Goal: Task Accomplishment & Management: Manage account settings

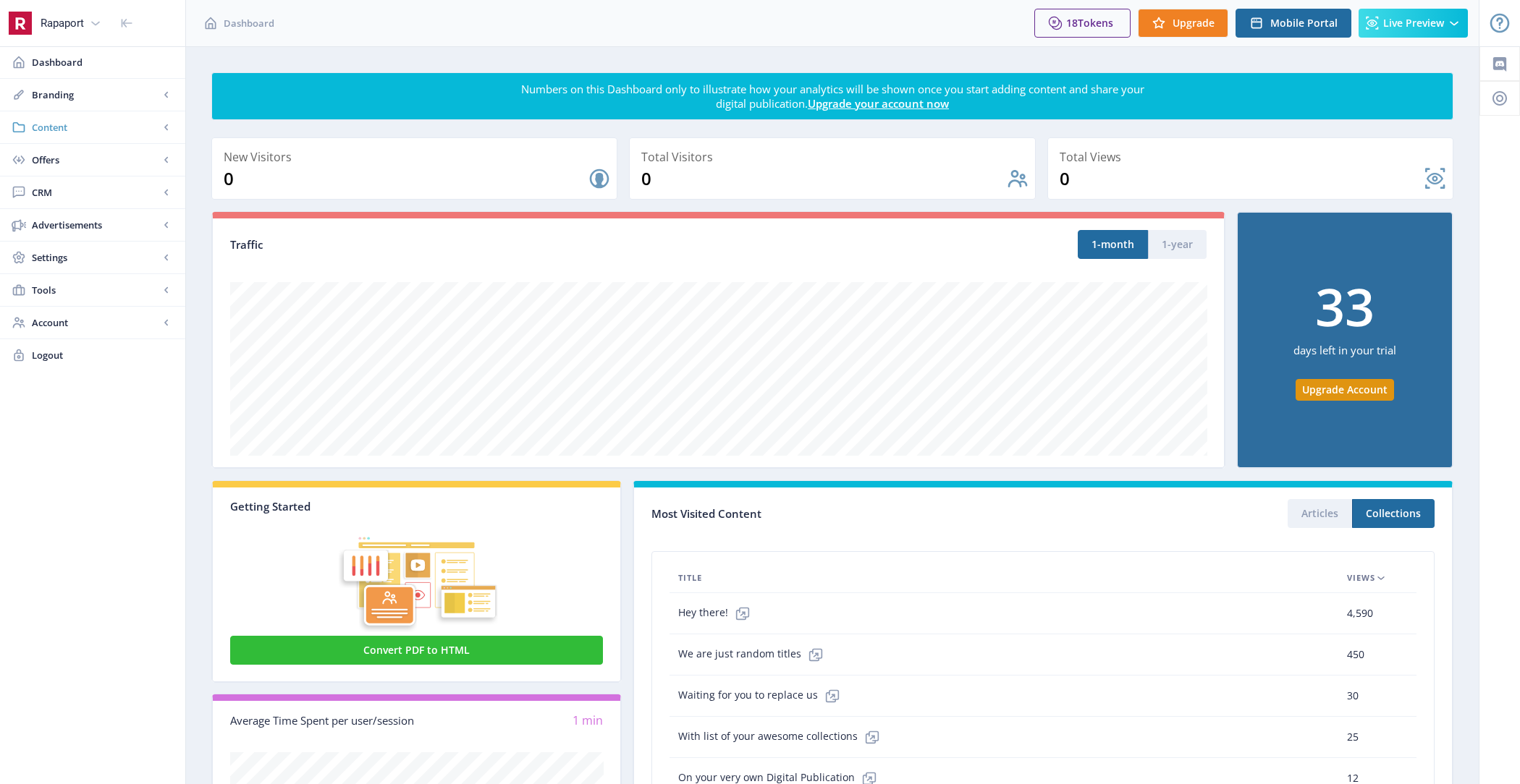
click at [118, 118] on link "Content" at bounding box center [93, 127] width 185 height 32
click at [119, 188] on span "Collections" at bounding box center [108, 192] width 124 height 15
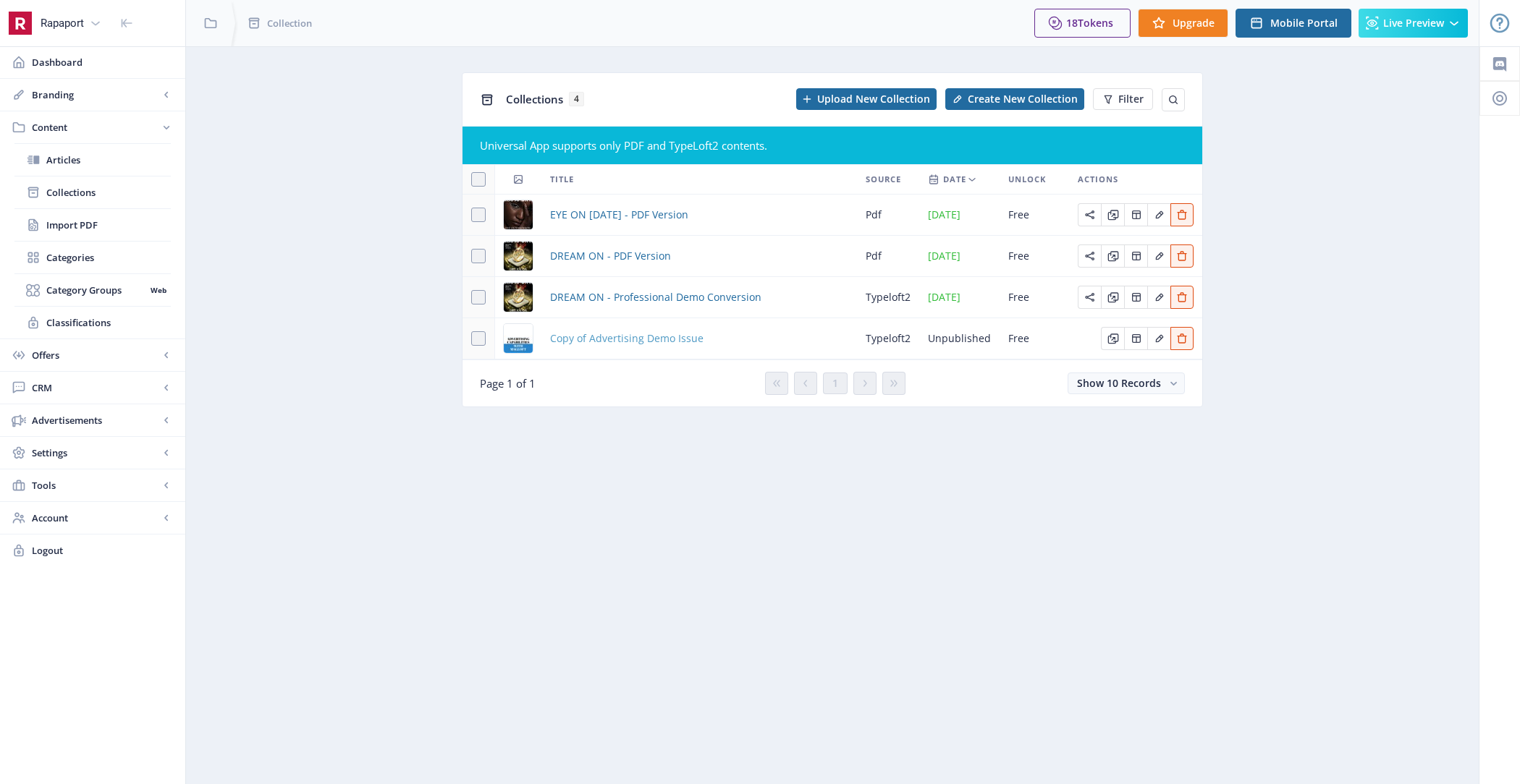
click at [676, 334] on span "Copy of Advertising Demo Issue" at bounding box center [627, 338] width 153 height 17
click at [625, 338] on span "Copy of Advertising Demo Issue" at bounding box center [627, 338] width 153 height 17
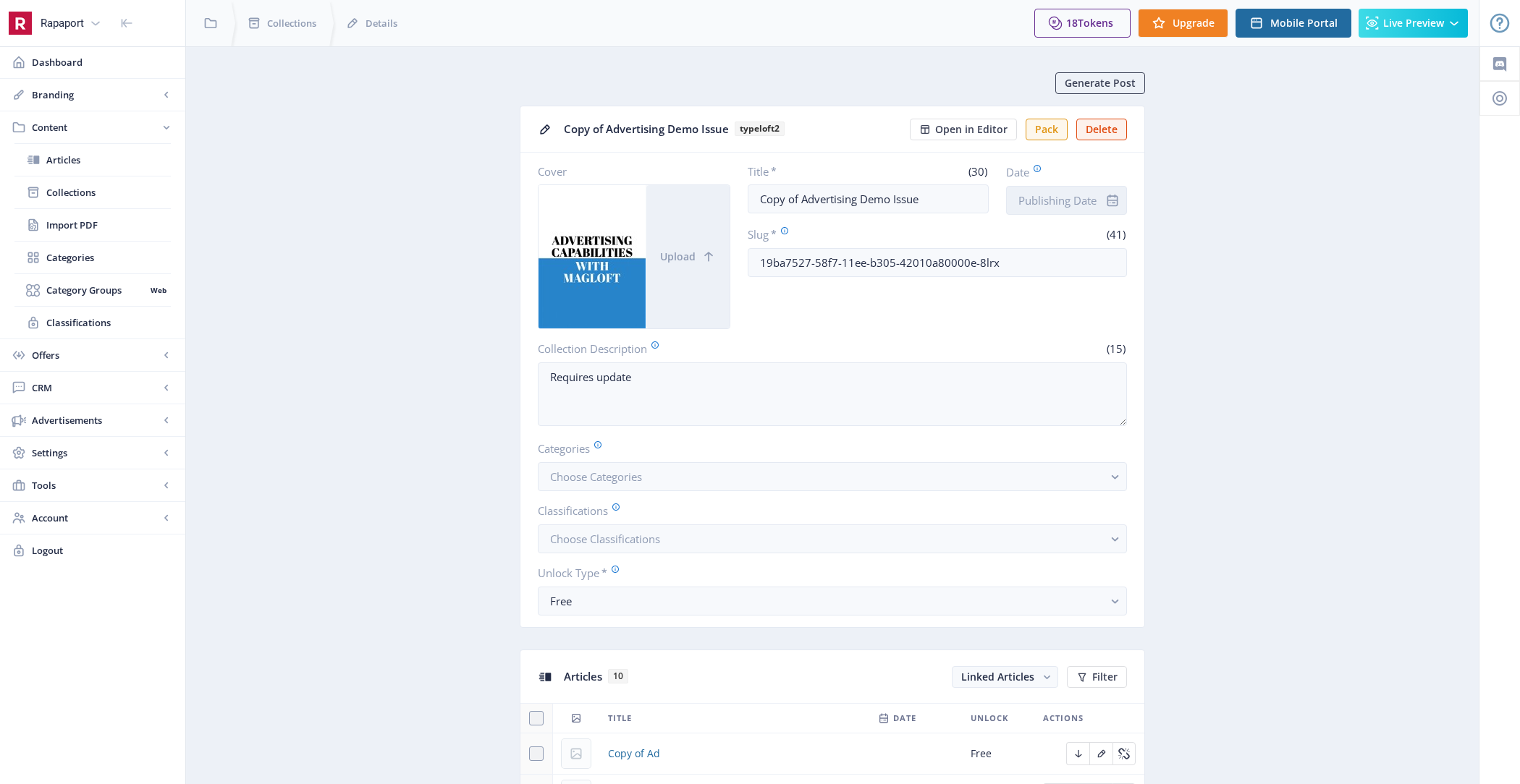
click at [1063, 198] on input "Date" at bounding box center [1066, 200] width 121 height 29
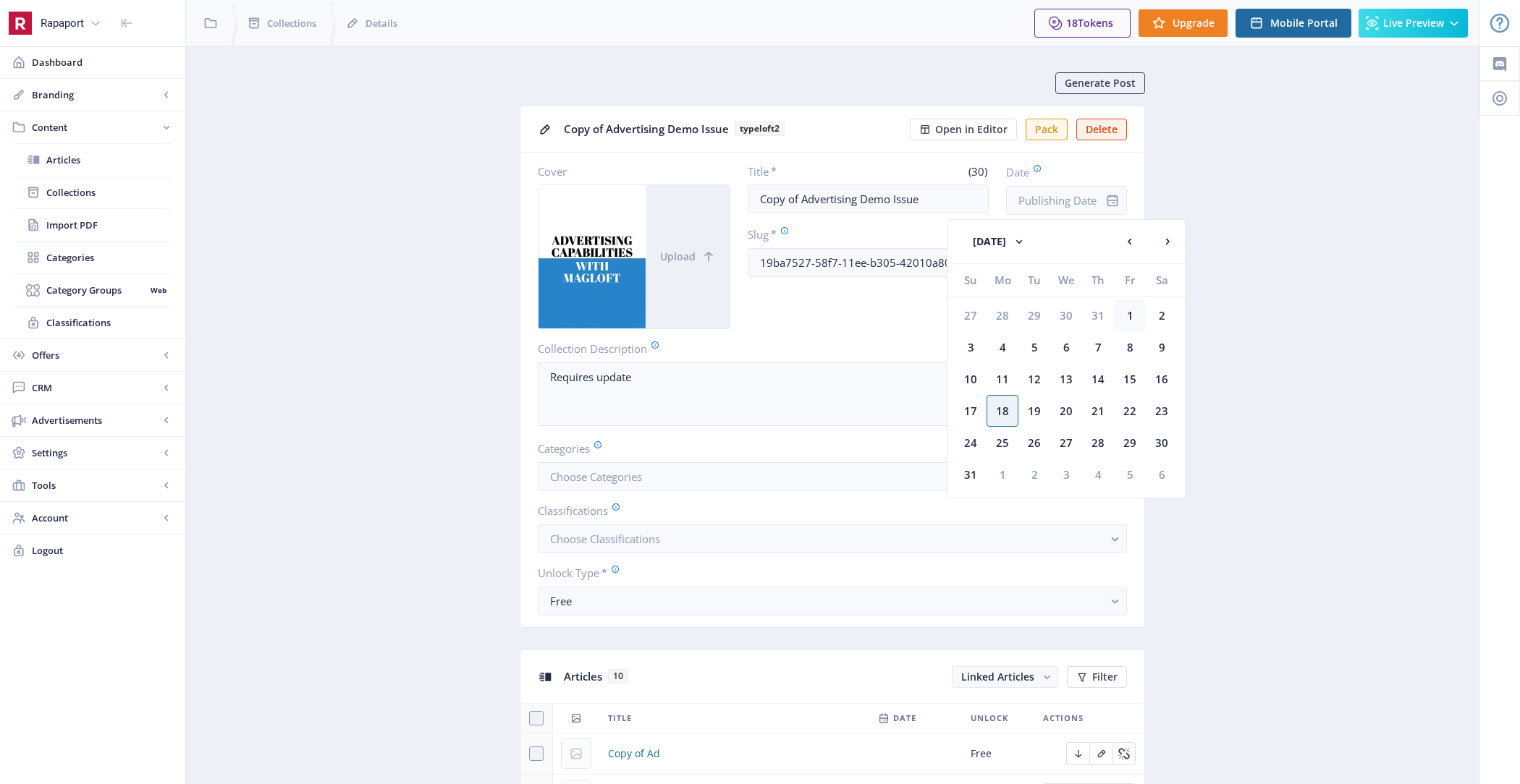
click at [1135, 315] on div "1" at bounding box center [1129, 315] width 32 height 32
type input "[DATE]"
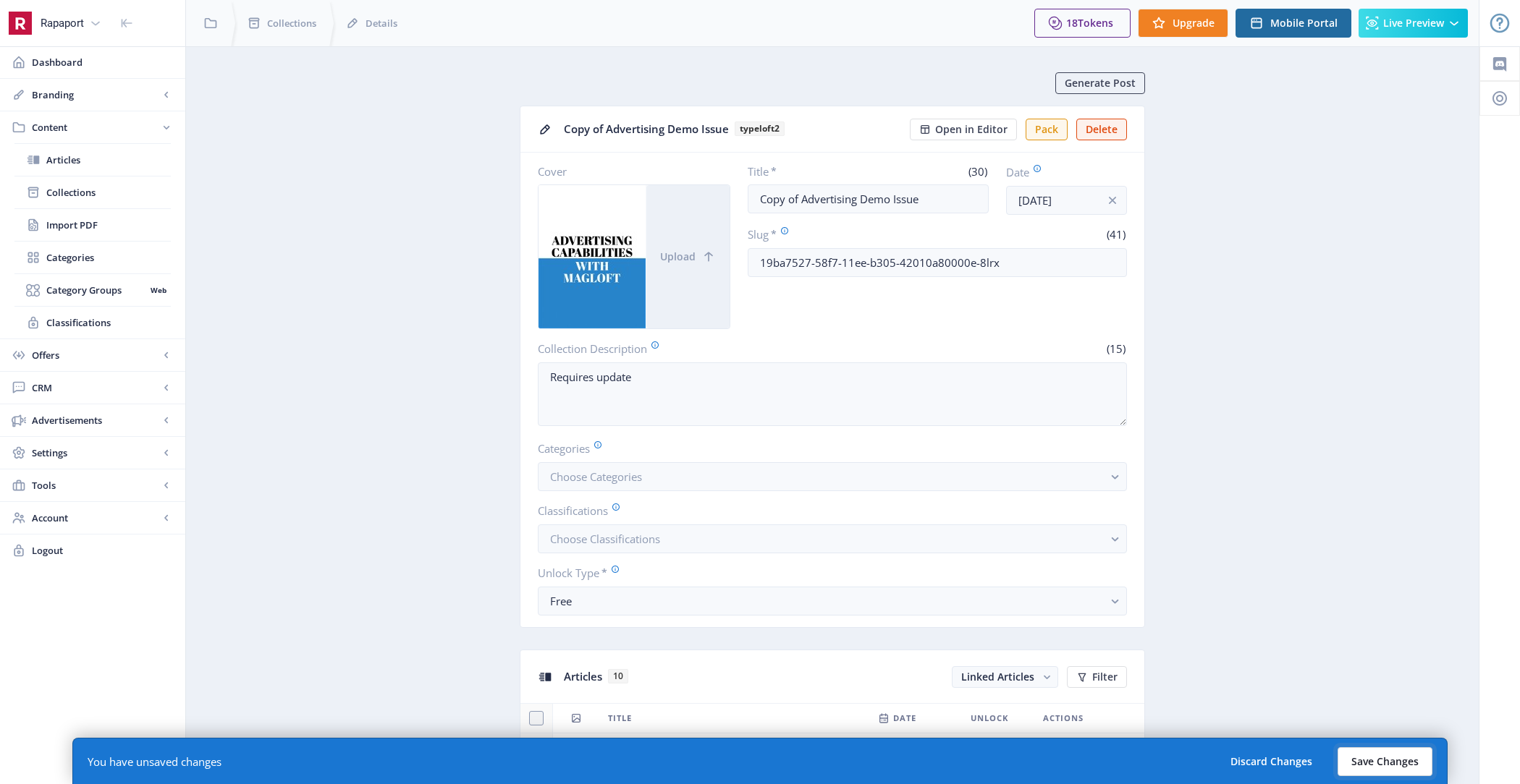
click at [1369, 756] on button "Save Changes" at bounding box center [1385, 761] width 95 height 29
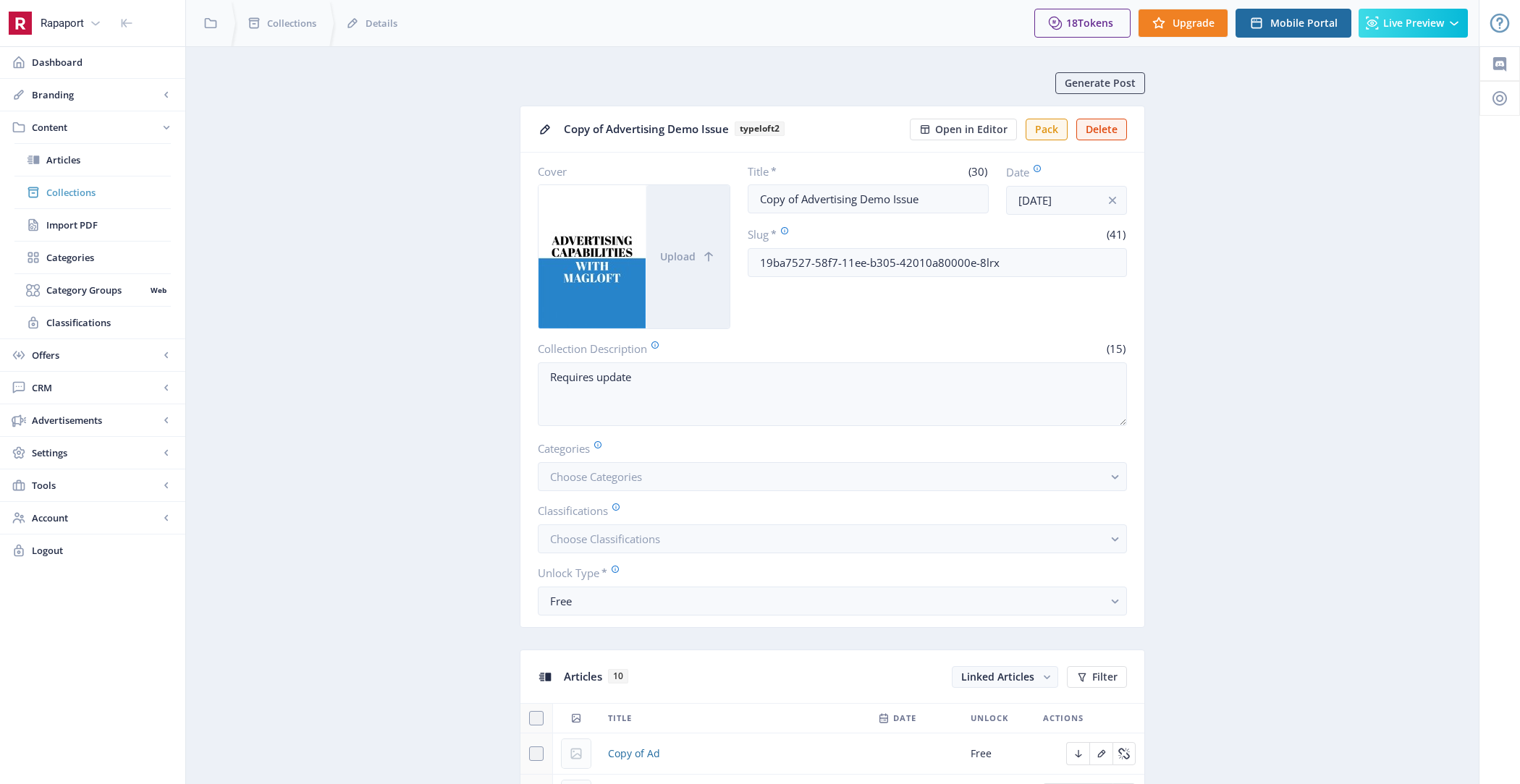
click at [123, 181] on link "Collections" at bounding box center [93, 192] width 156 height 32
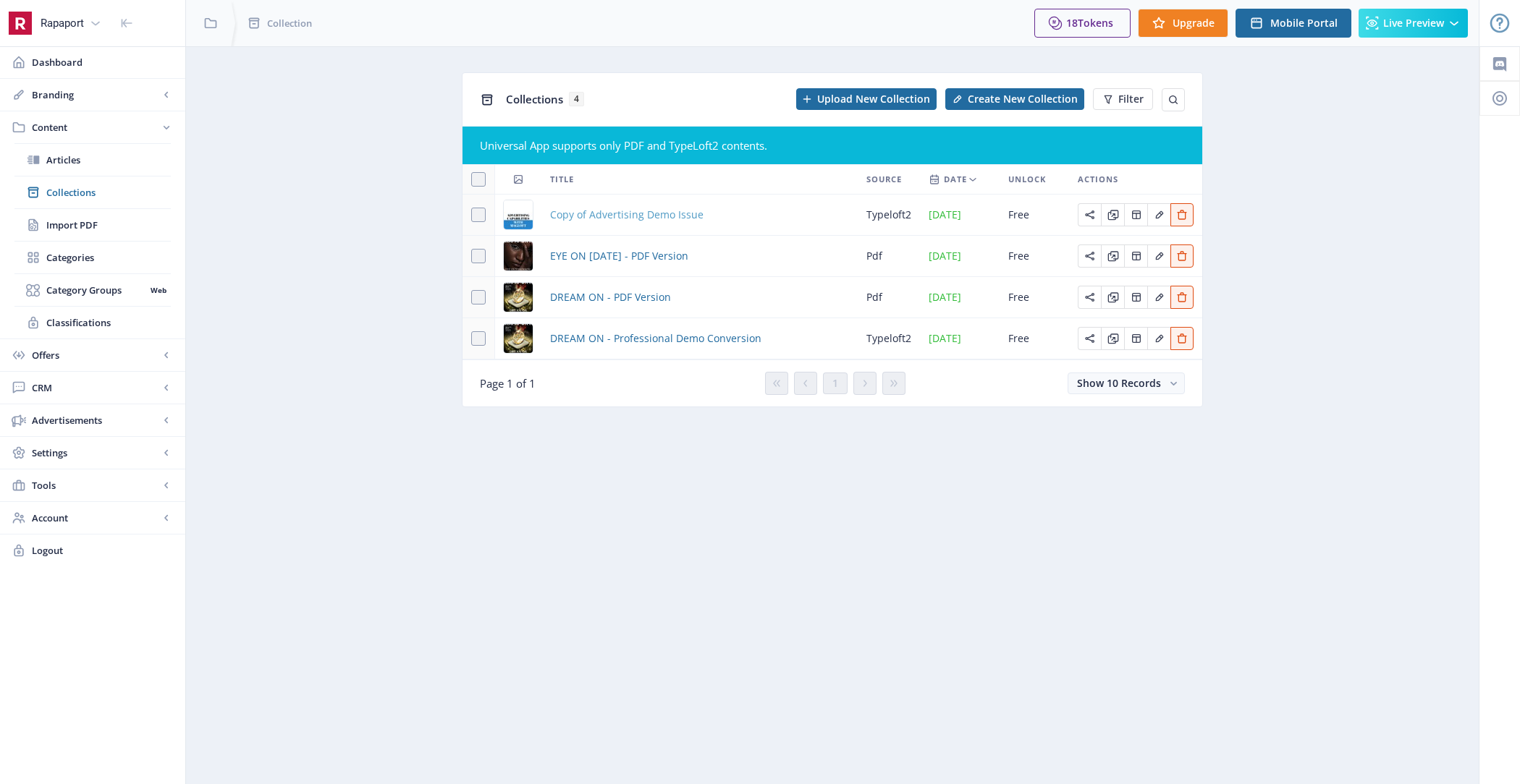
click at [633, 213] on span "Copy of Advertising Demo Issue" at bounding box center [627, 214] width 153 height 17
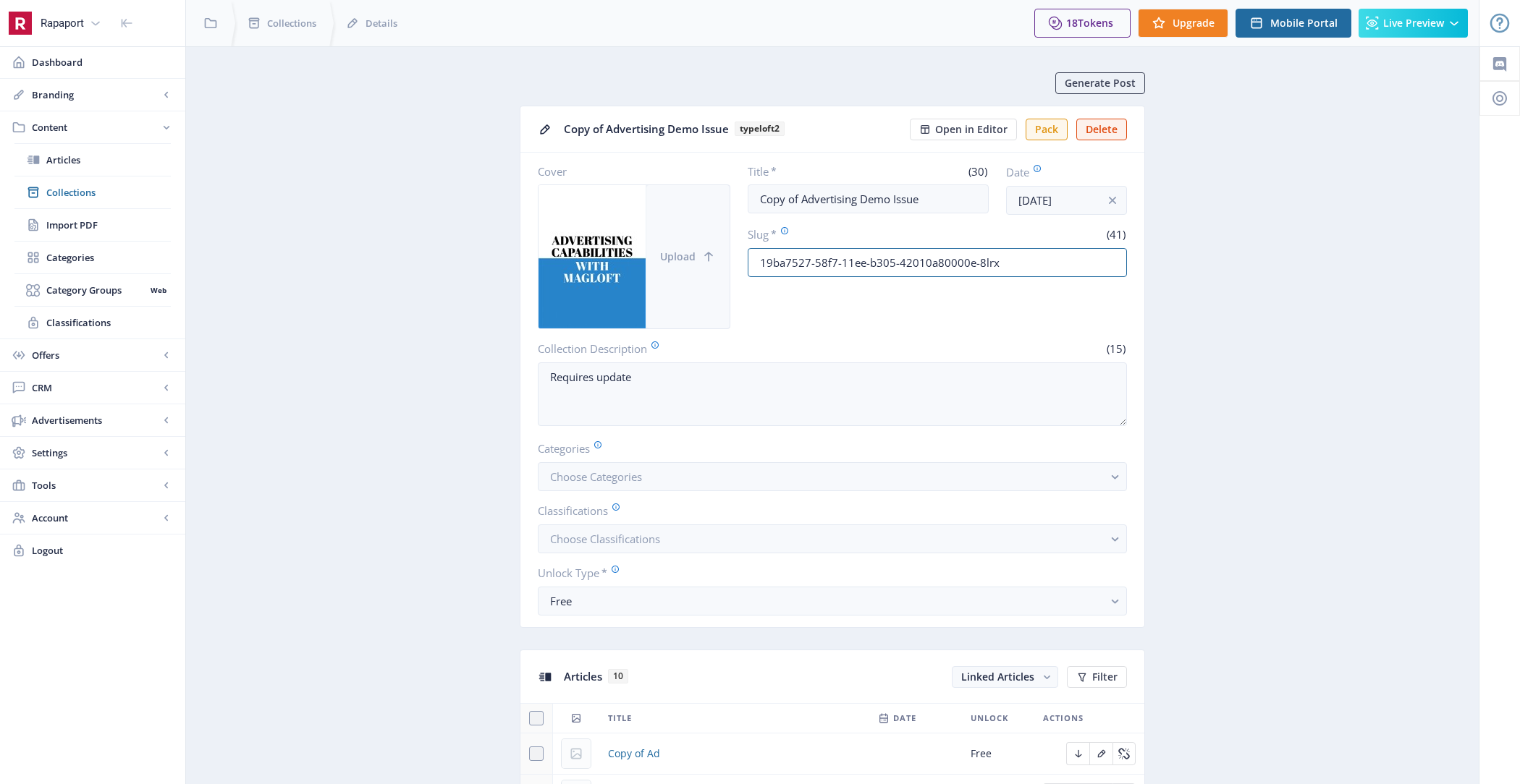
drag, startPoint x: 1004, startPoint y: 263, endPoint x: 715, endPoint y: 242, distance: 289.8
click at [715, 242] on div "Cover Upload Title * (30) Copy of Advertising Demo Issue Date [DATE] Slug * (41…" at bounding box center [833, 247] width 589 height 165
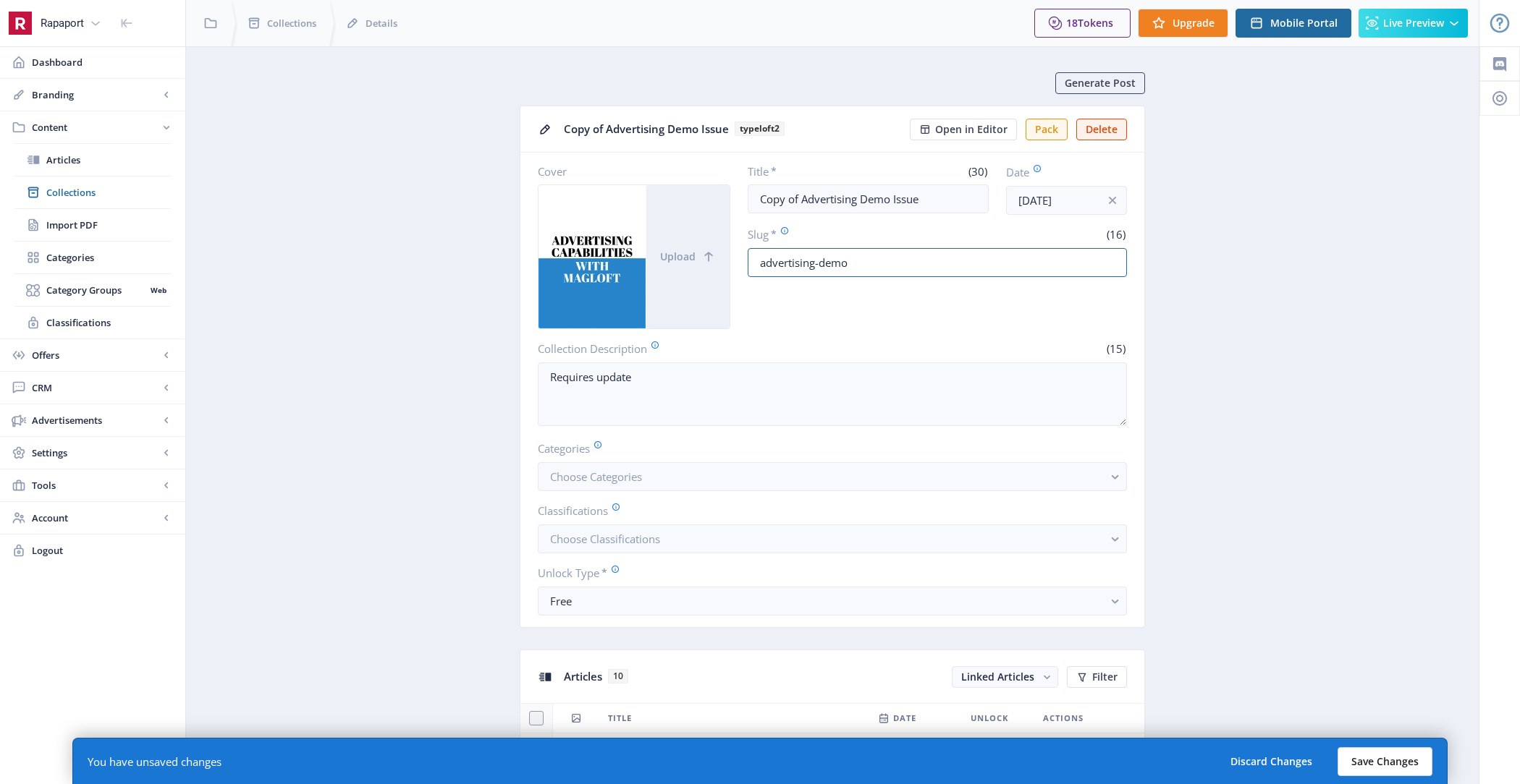
type input "advertising-demo"
click at [1377, 749] on button "Save Changes" at bounding box center [1385, 761] width 95 height 29
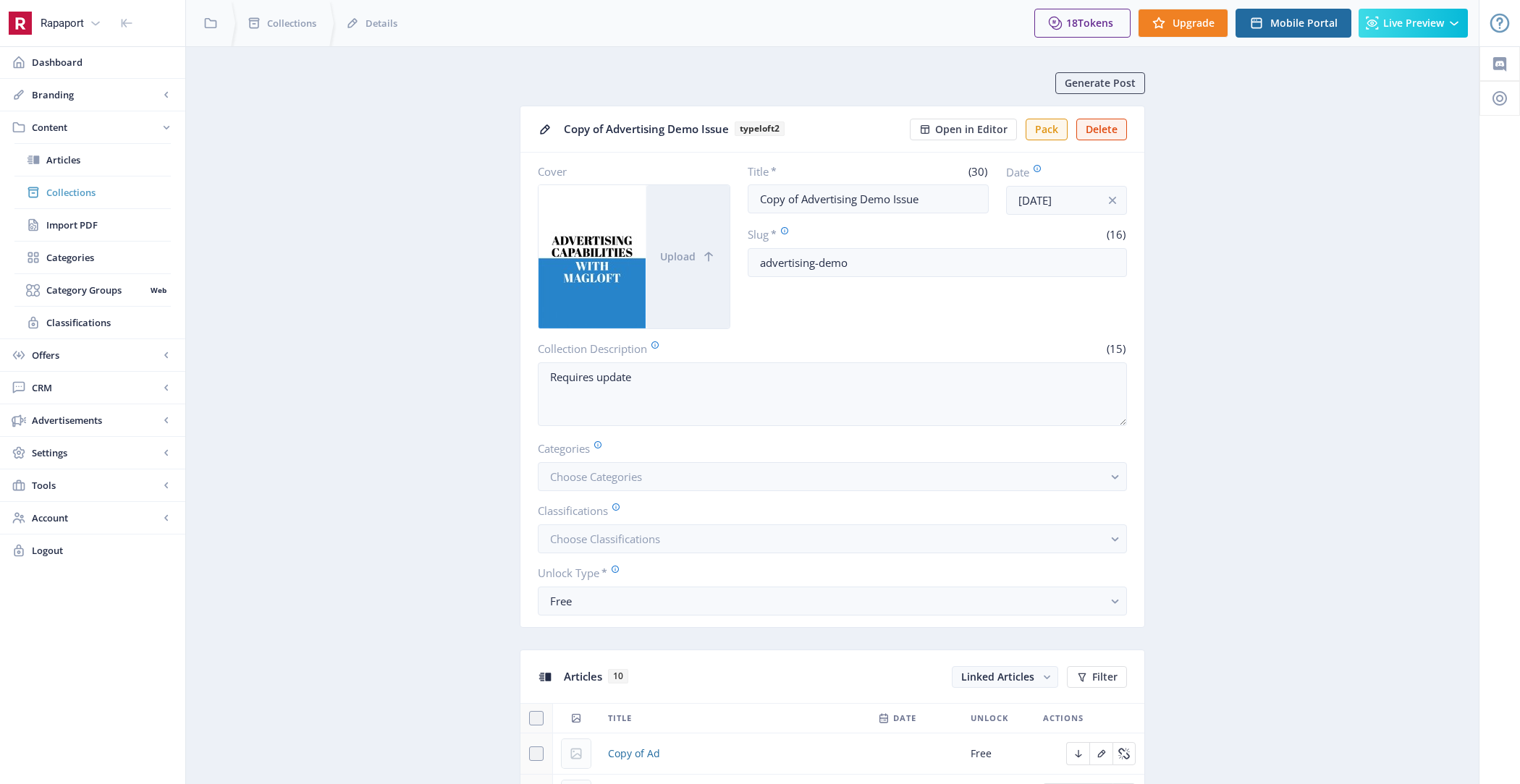
click at [124, 191] on span "Collections" at bounding box center [108, 192] width 124 height 15
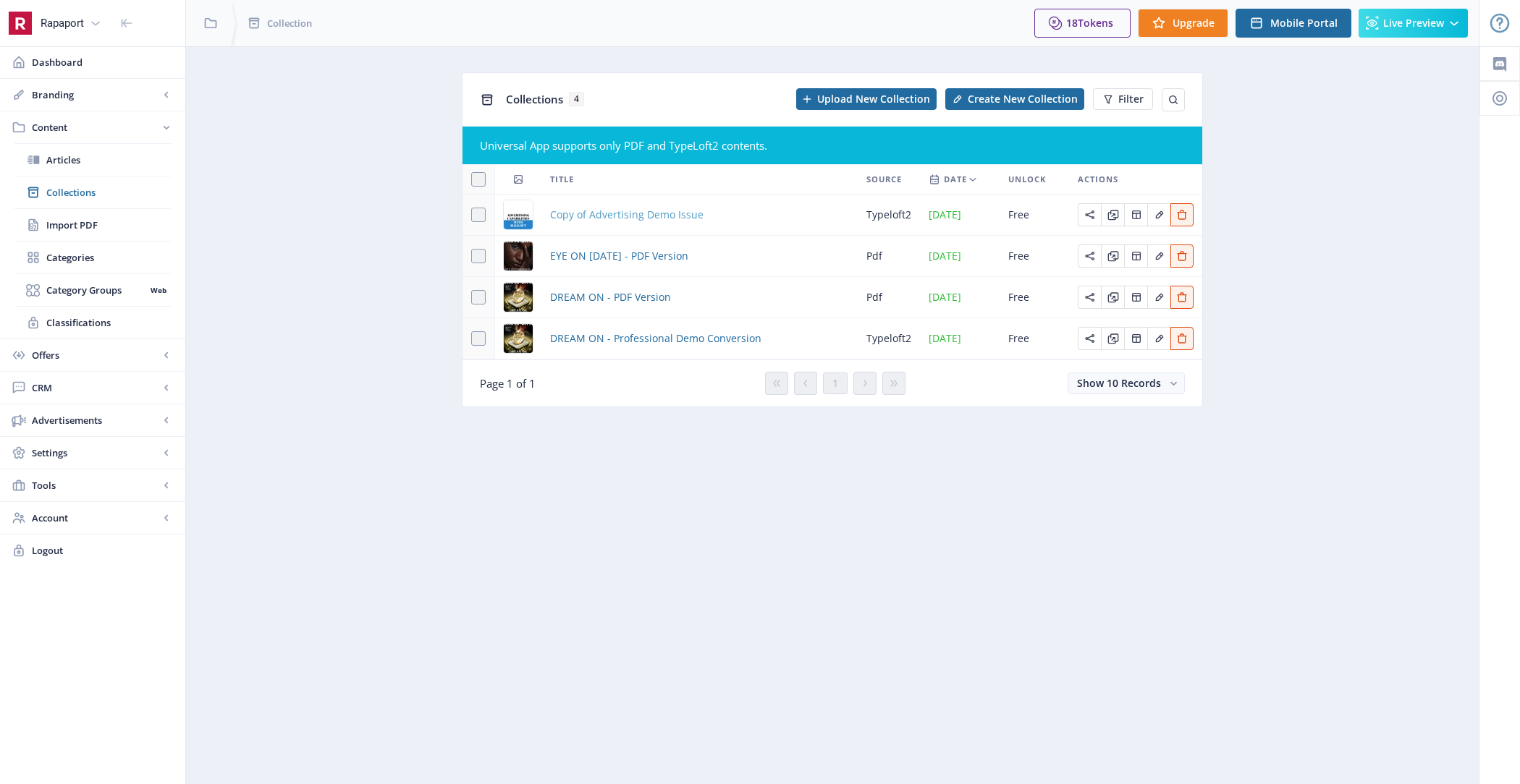
click at [610, 209] on span "Copy of Advertising Demo Issue" at bounding box center [627, 214] width 153 height 17
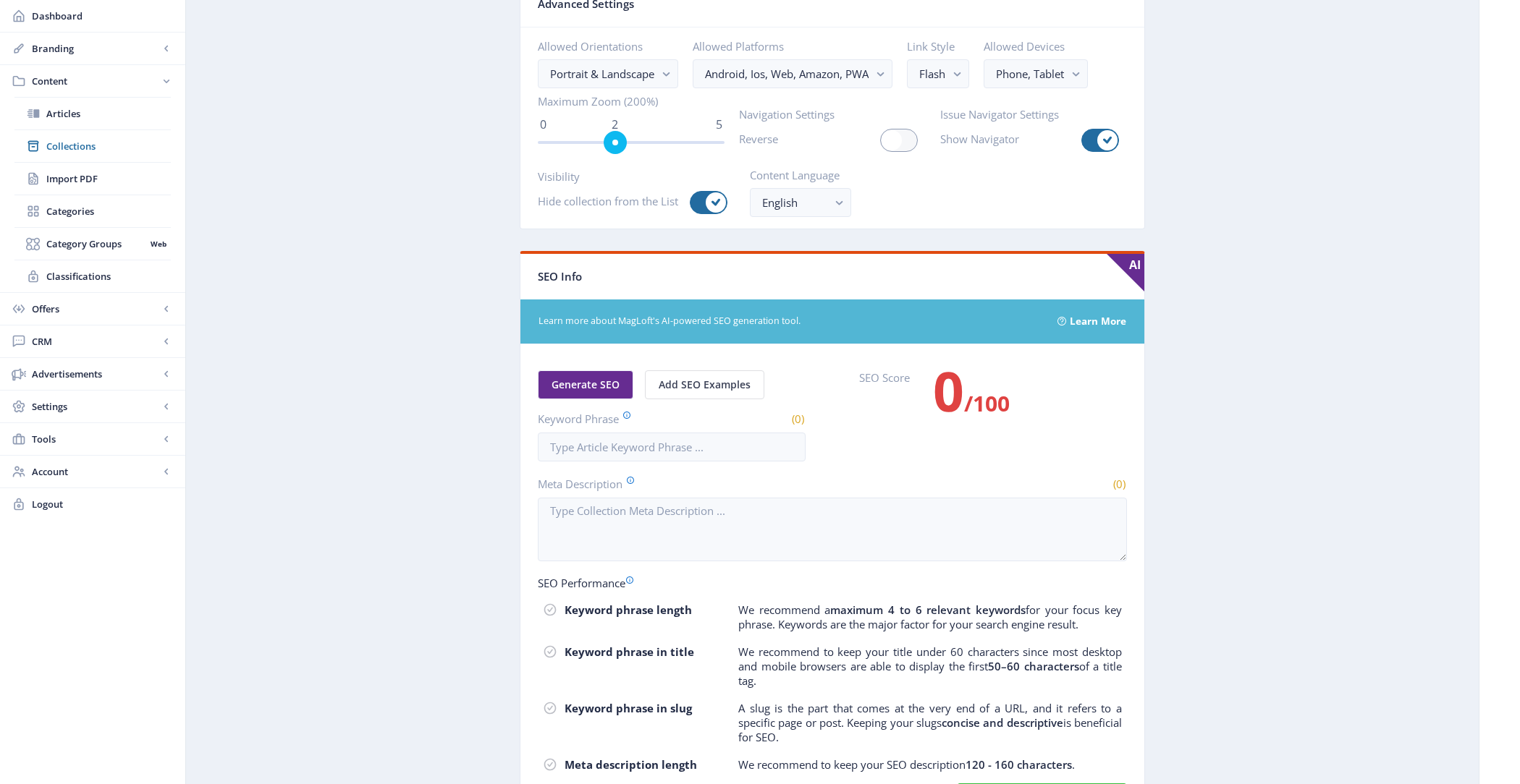
scroll to position [1746, 0]
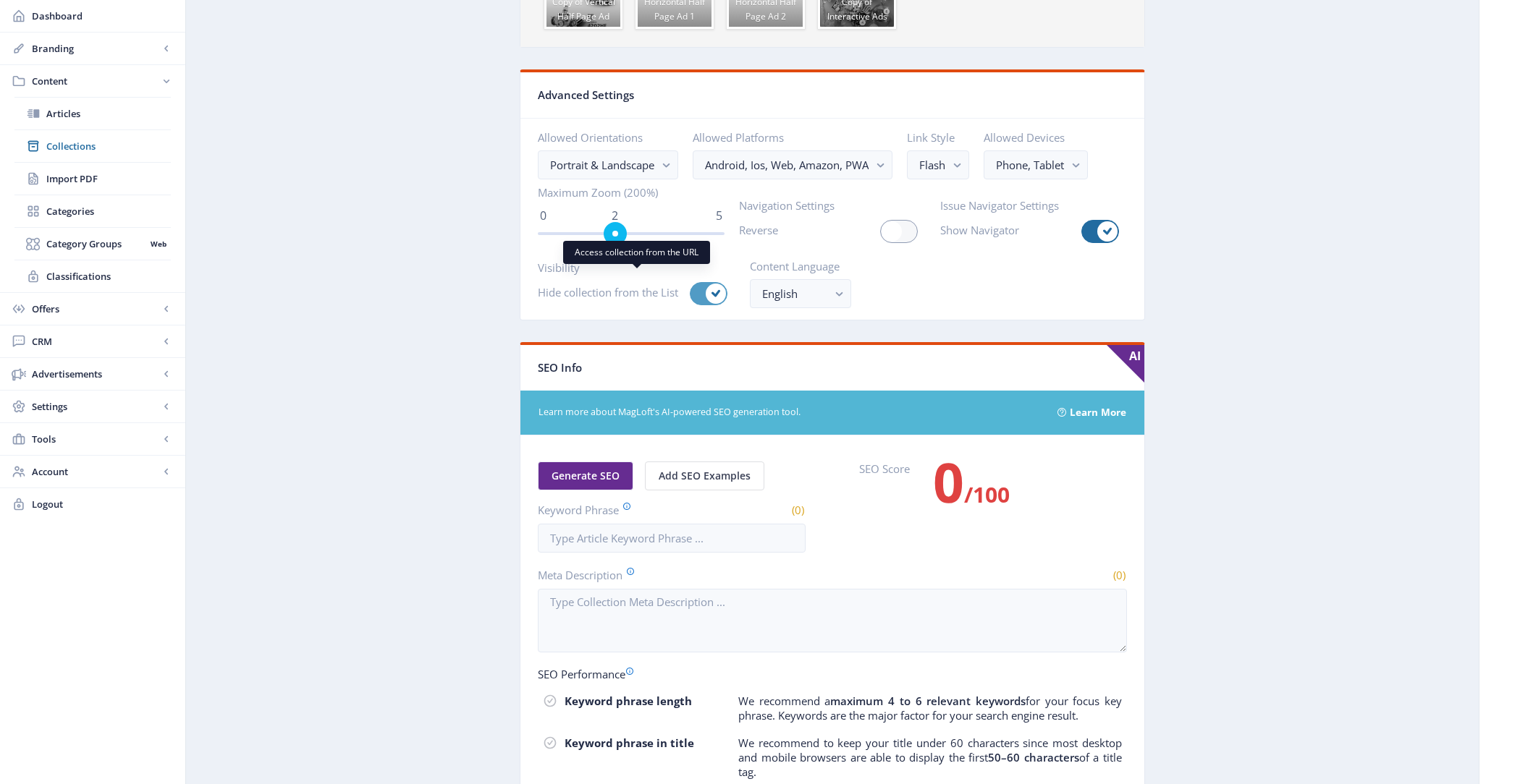
click at [707, 284] on span at bounding box center [716, 294] width 20 height 20
click at [690, 294] on input "checkbox" at bounding box center [690, 294] width 1 height 1
checkbox input "false"
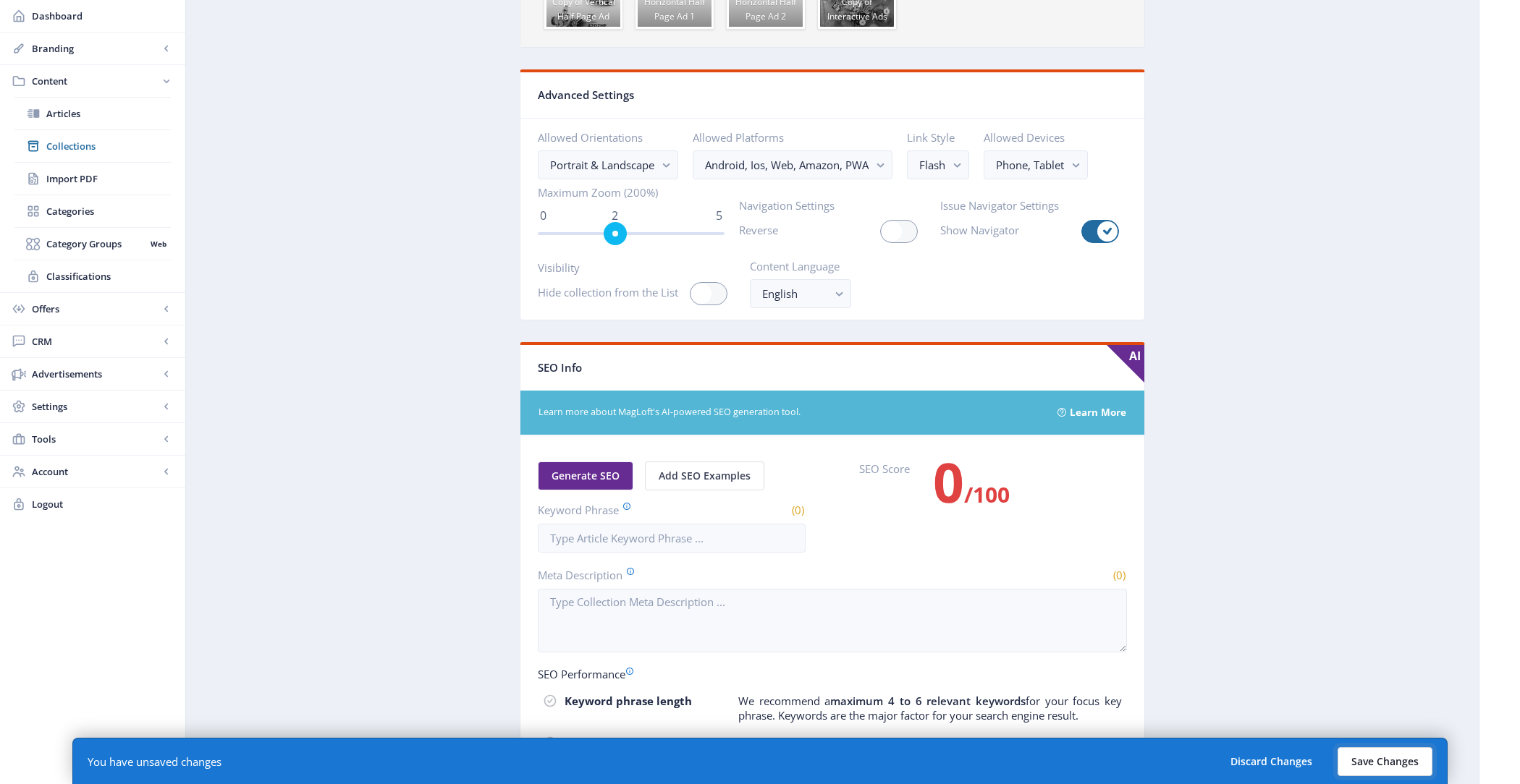
click at [1392, 771] on button "Save Changes" at bounding box center [1385, 761] width 95 height 29
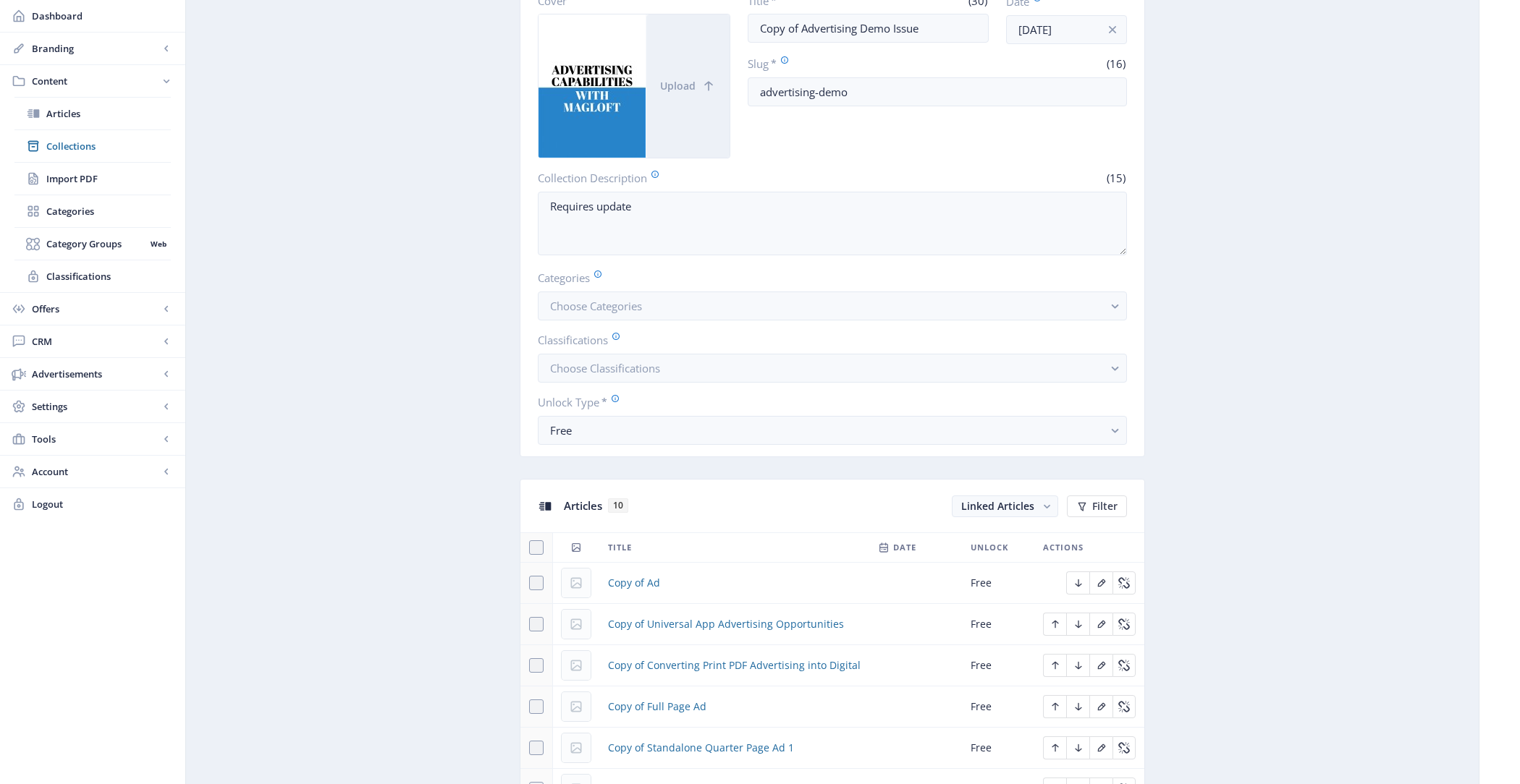
scroll to position [0, 0]
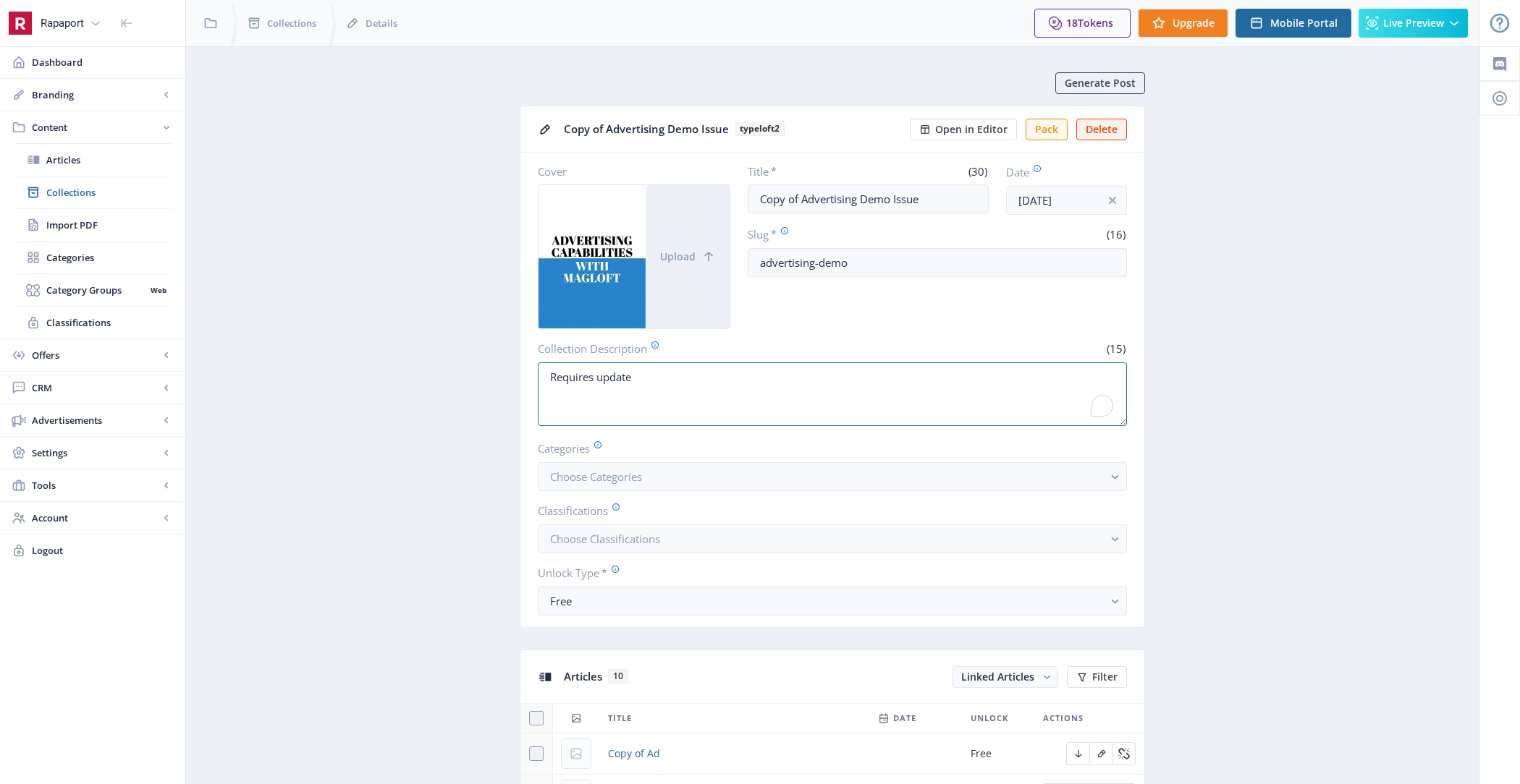
drag, startPoint x: 751, startPoint y: 382, endPoint x: 508, endPoint y: 370, distance: 243.3
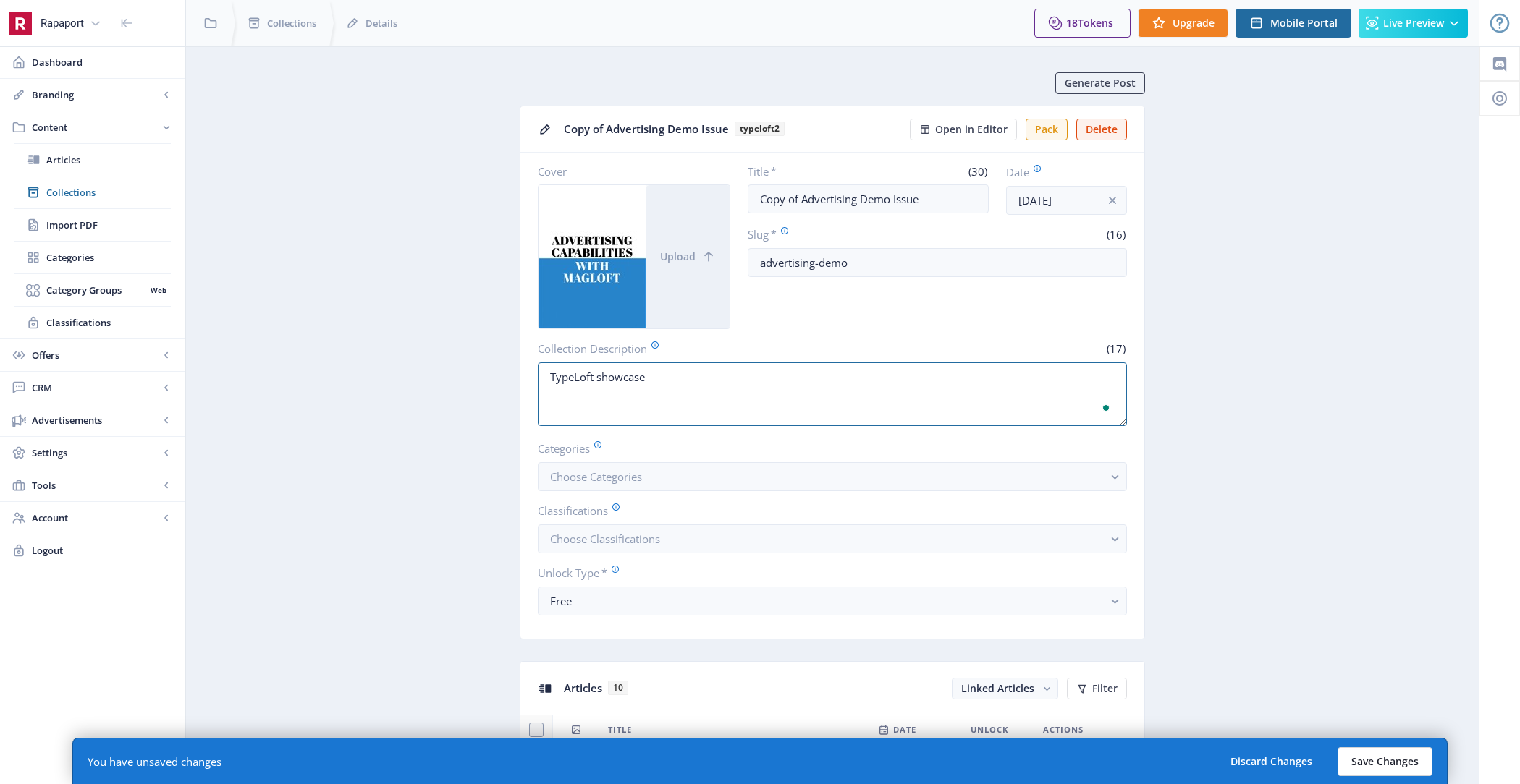
type textarea "TypeLoft showcase"
click at [1381, 770] on button "Save Changes" at bounding box center [1385, 761] width 95 height 29
